Goal: Find specific page/section: Find specific page/section

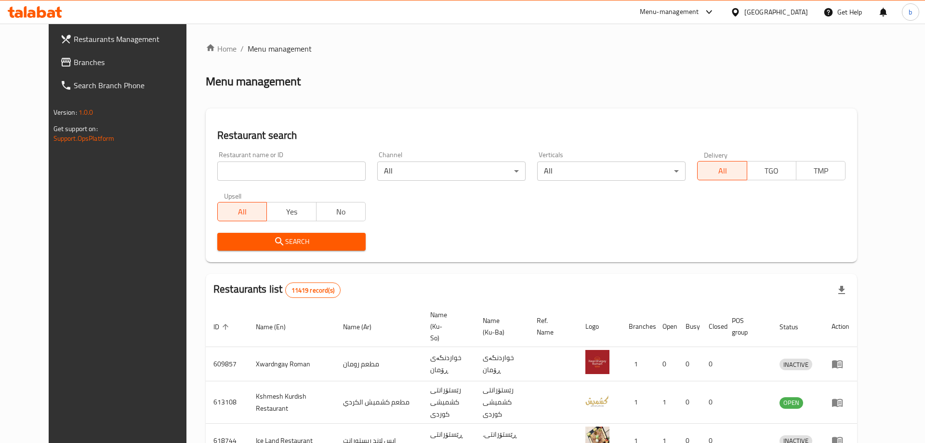
click at [87, 66] on div at bounding box center [462, 221] width 925 height 443
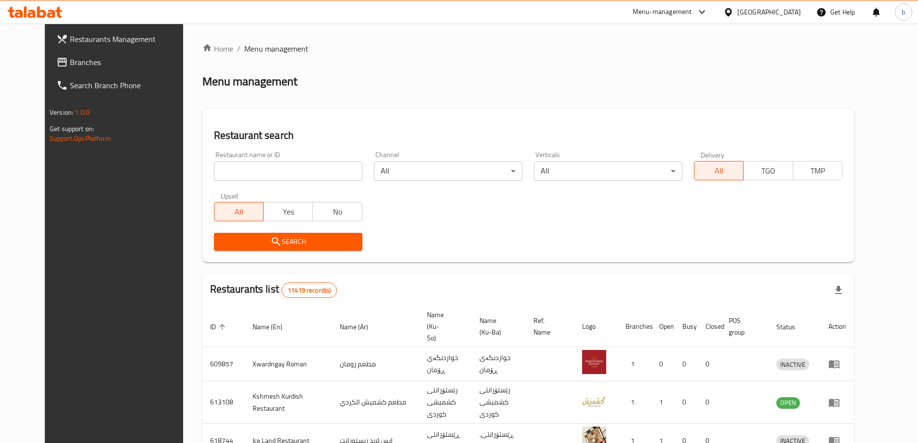
click at [79, 62] on span "Branches" at bounding box center [130, 62] width 120 height 12
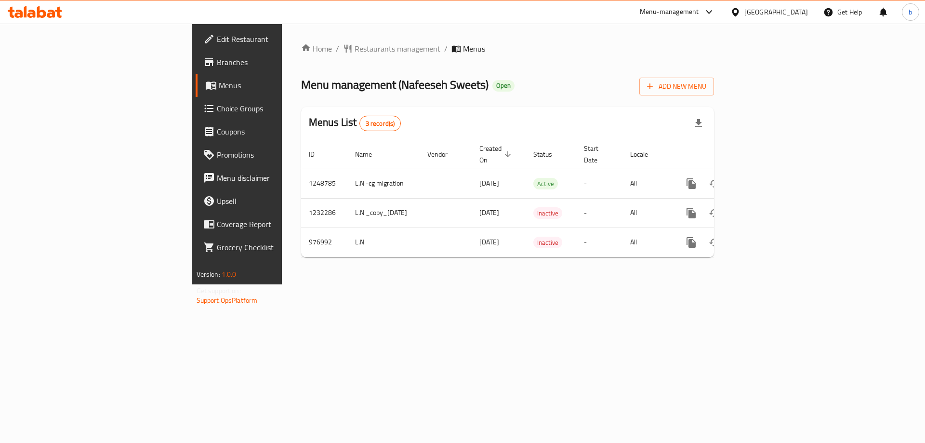
click at [46, 12] on icon at bounding box center [35, 12] width 54 height 12
click at [27, 14] on icon at bounding box center [35, 12] width 54 height 12
